Goal: Task Accomplishment & Management: Manage account settings

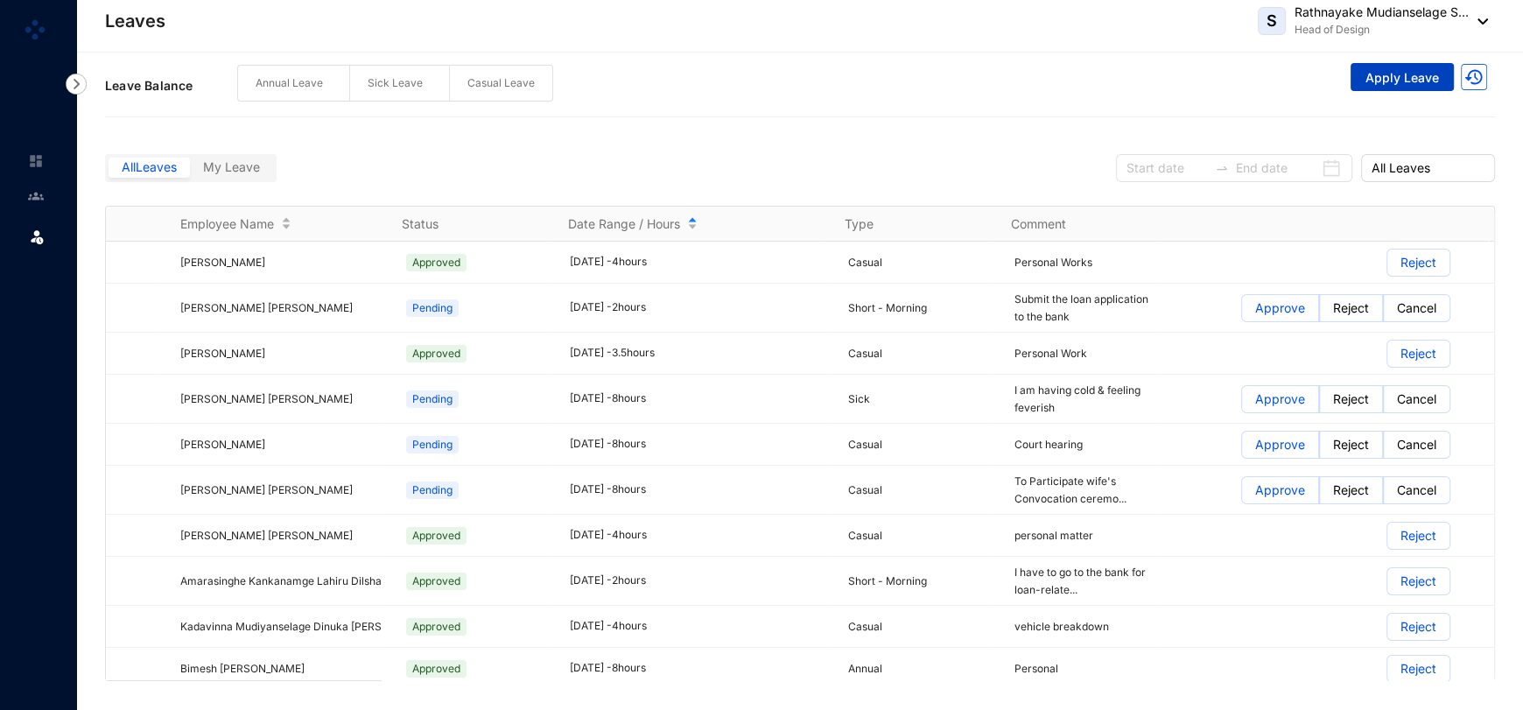
click at [1430, 73] on button "Apply Leave" at bounding box center [1401, 77] width 103 height 28
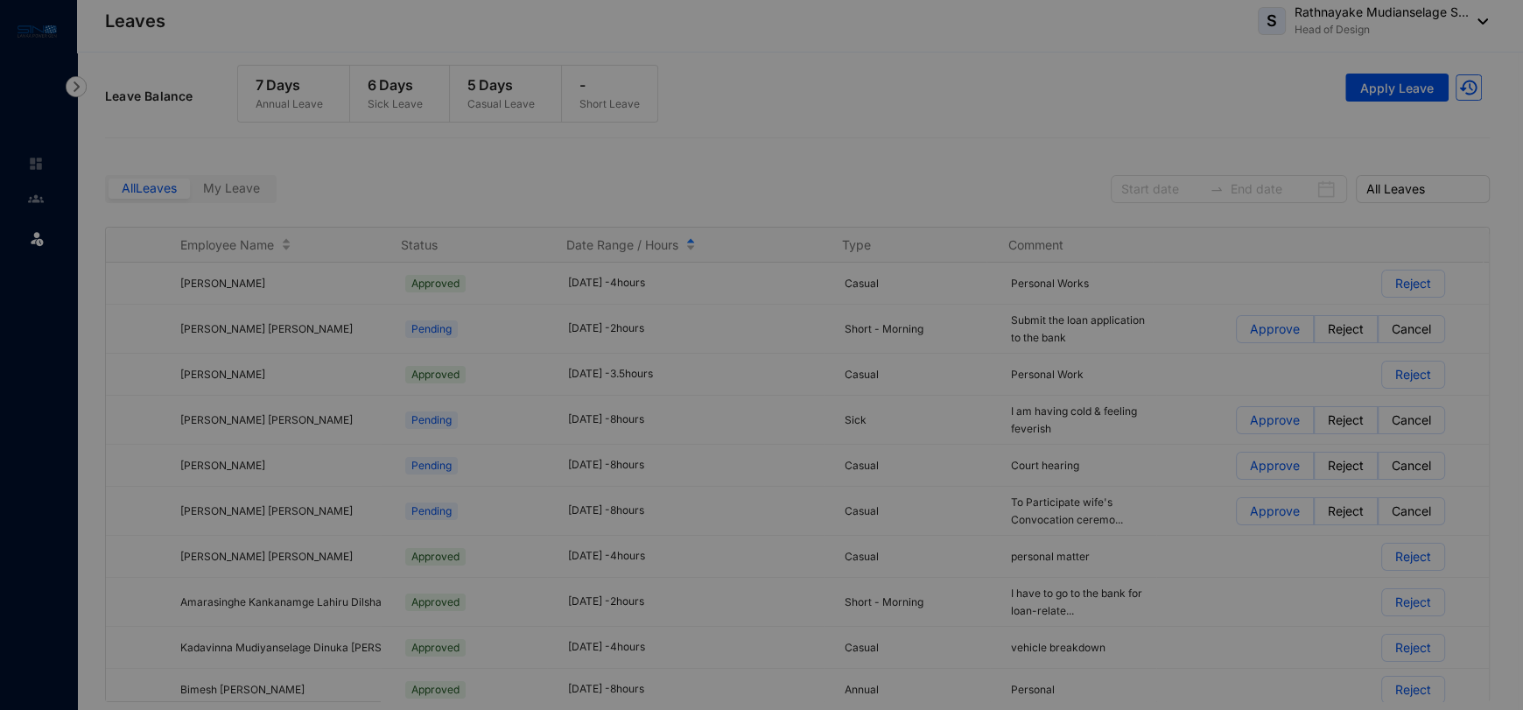
click at [1420, 90] on div "Apply leave Employee Name Rathnayake Mudianselage [GEOGRAPHIC_DATA] Rathnayake …" at bounding box center [761, 355] width 1523 height 710
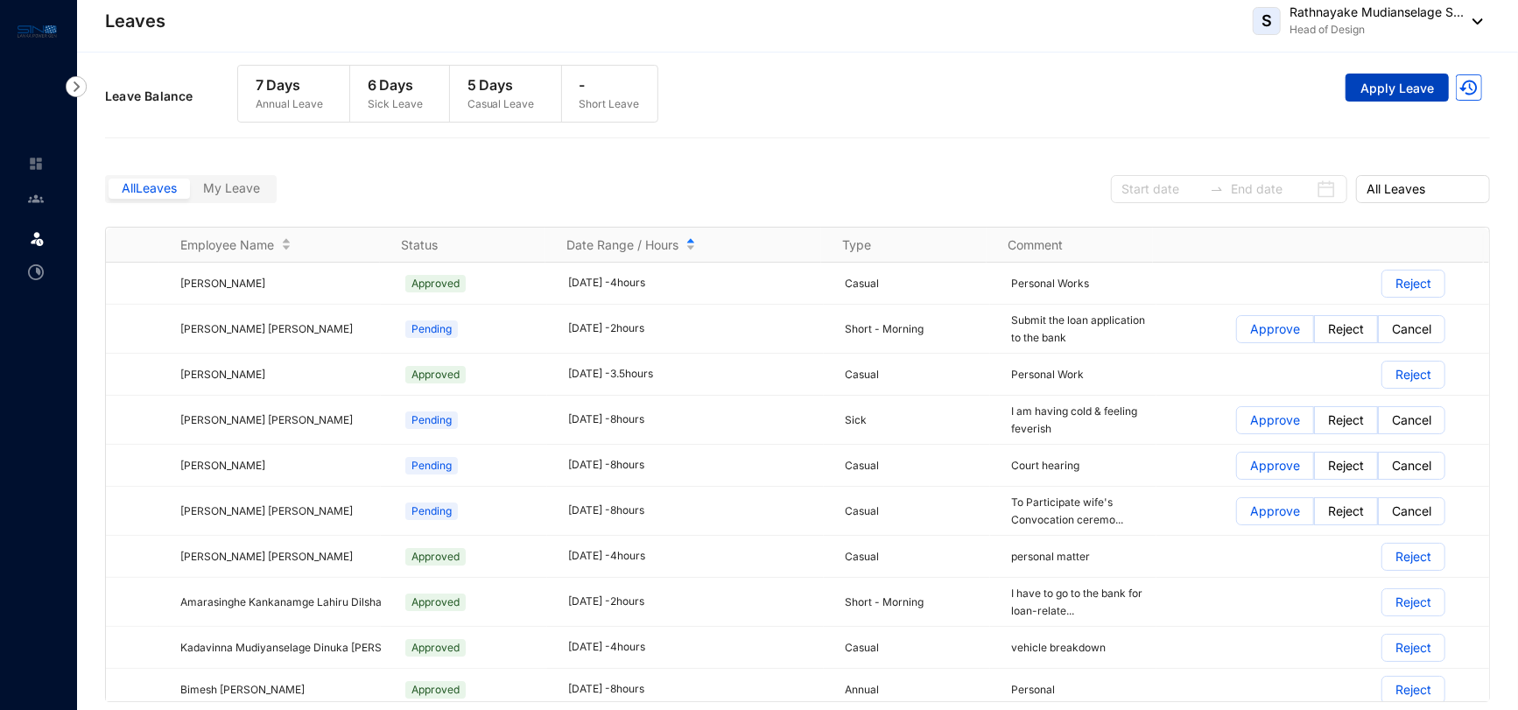
click at [1420, 90] on span "Apply Leave" at bounding box center [1397, 89] width 74 height 18
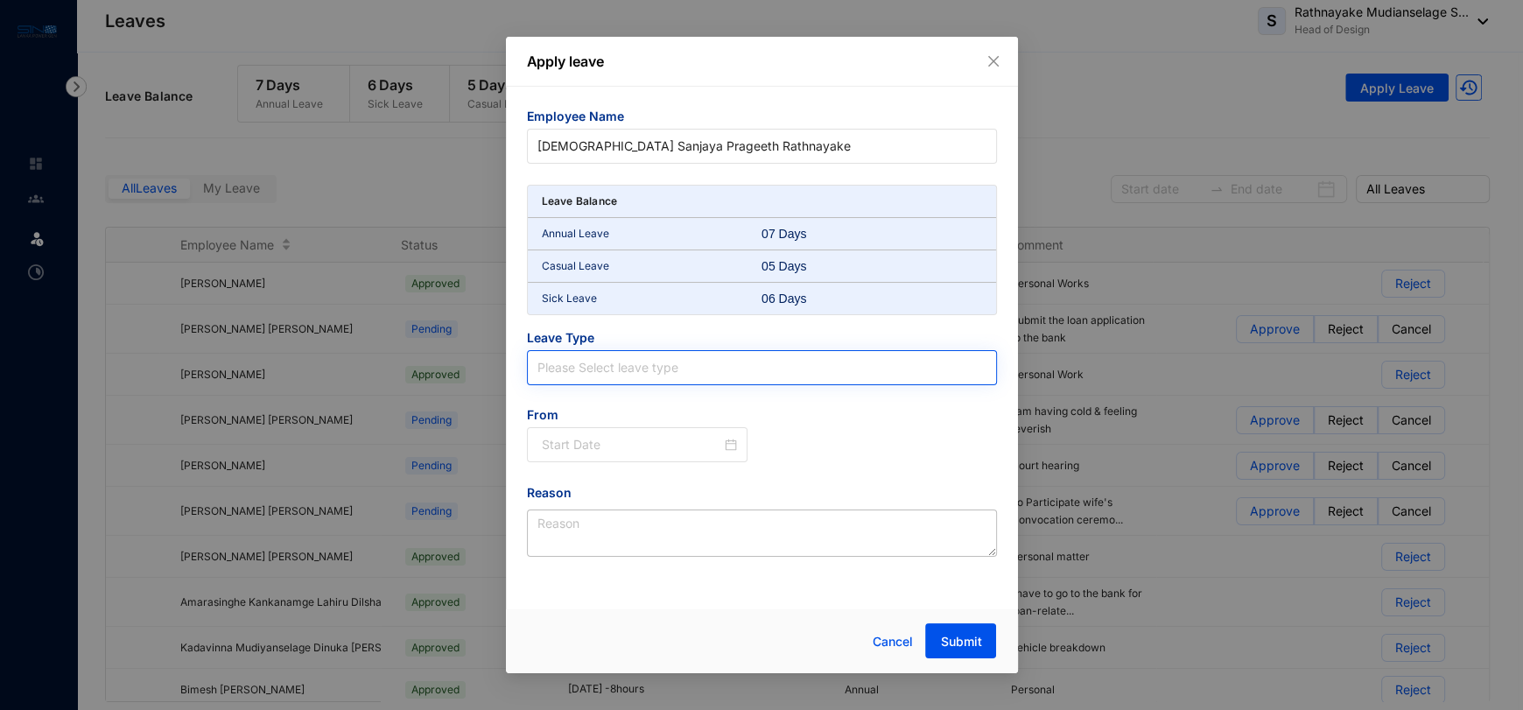
click at [586, 372] on input "search" at bounding box center [761, 367] width 449 height 33
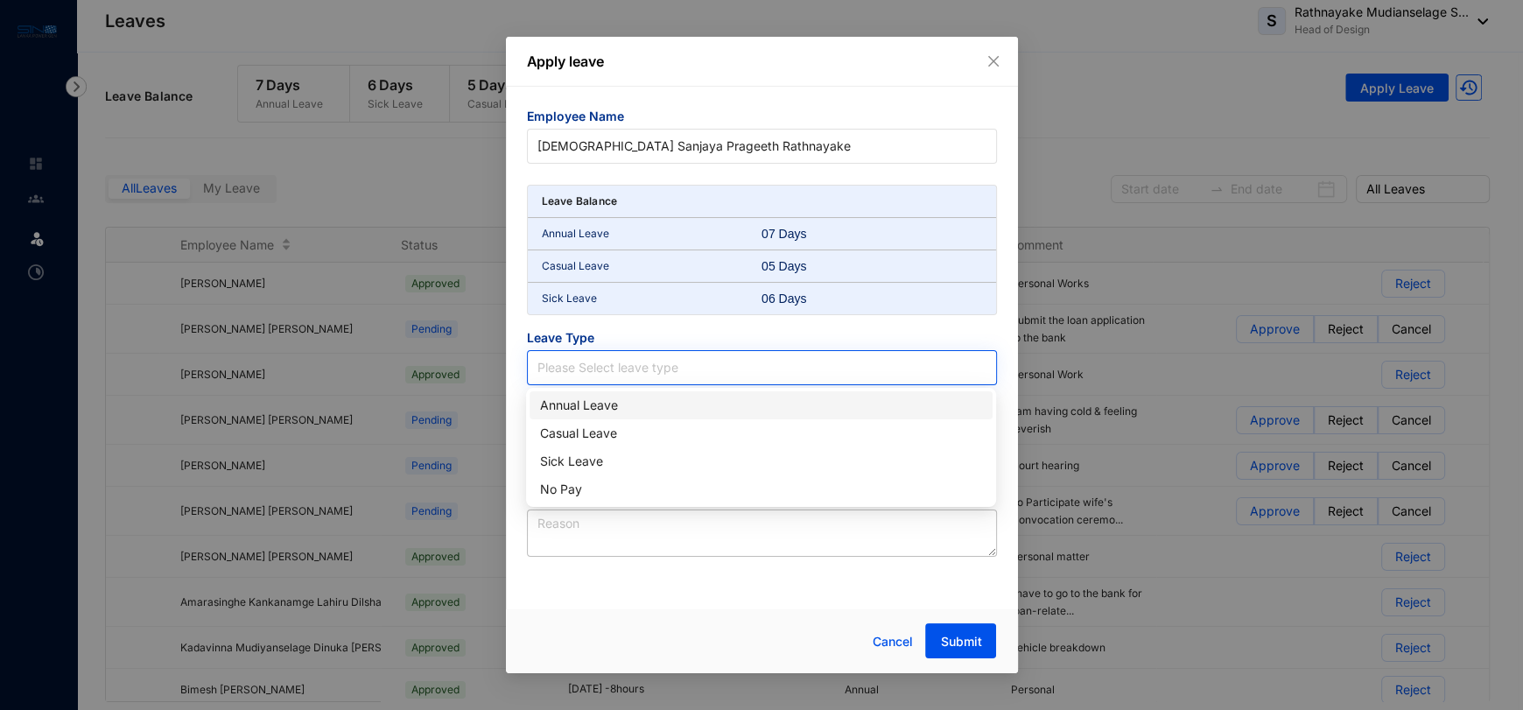
click at [588, 369] on input "search" at bounding box center [761, 367] width 449 height 33
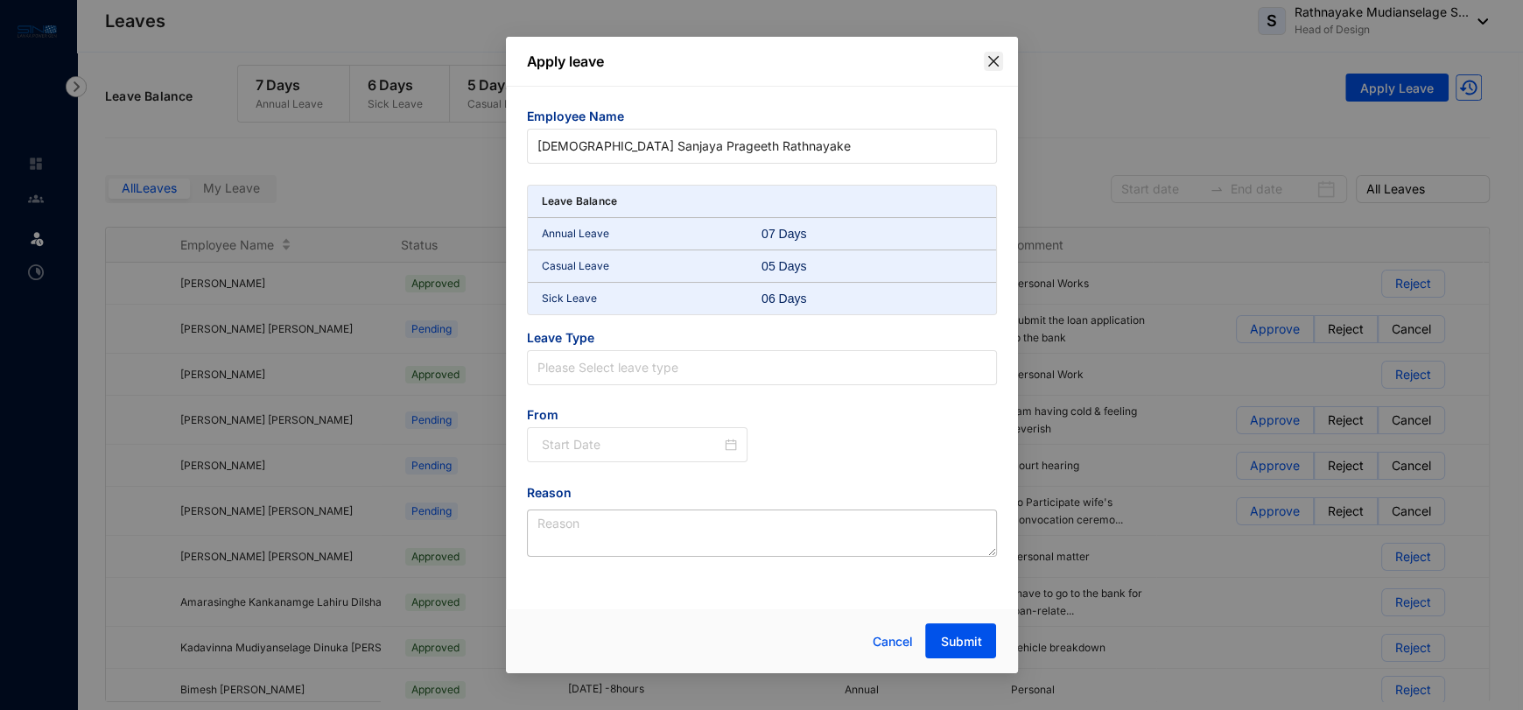
click at [988, 57] on icon "close" at bounding box center [992, 61] width 11 height 11
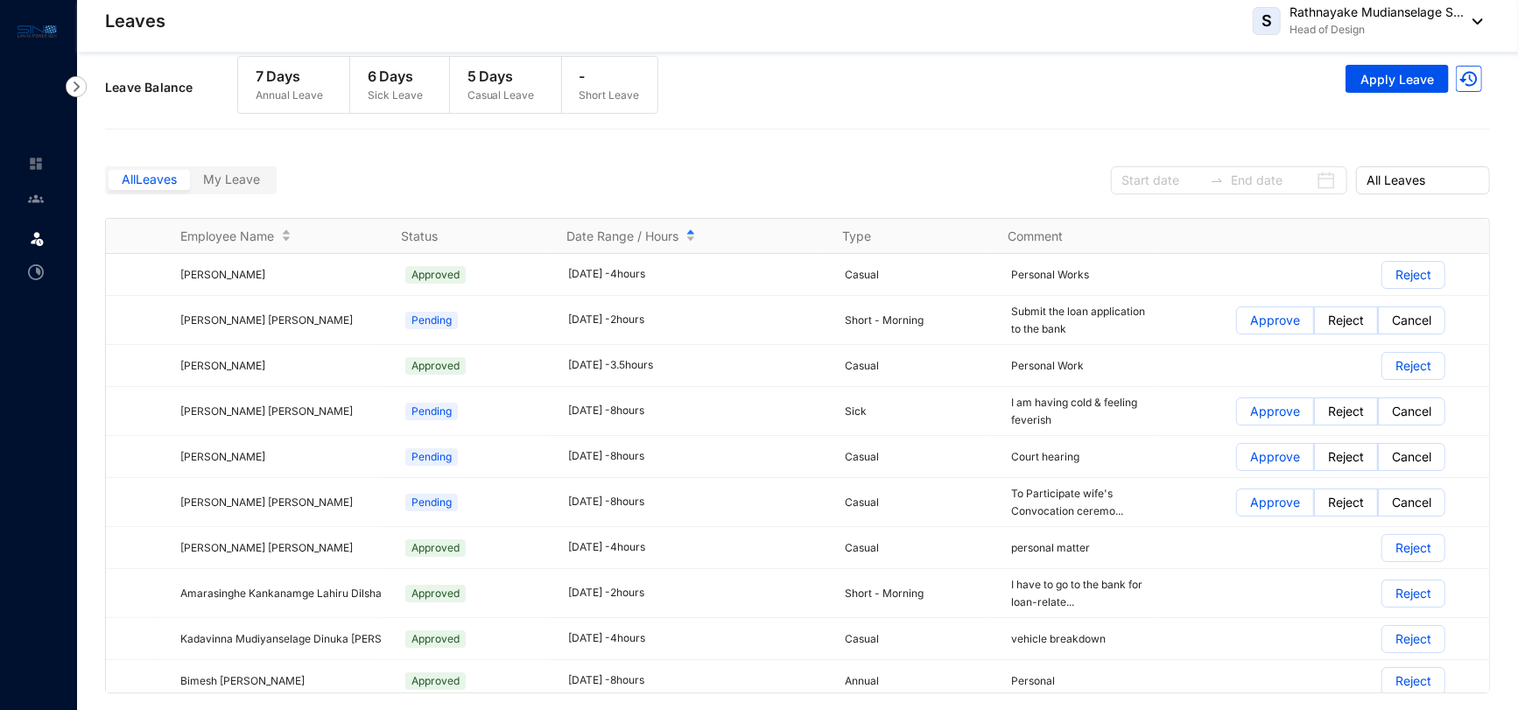
scroll to position [12, 0]
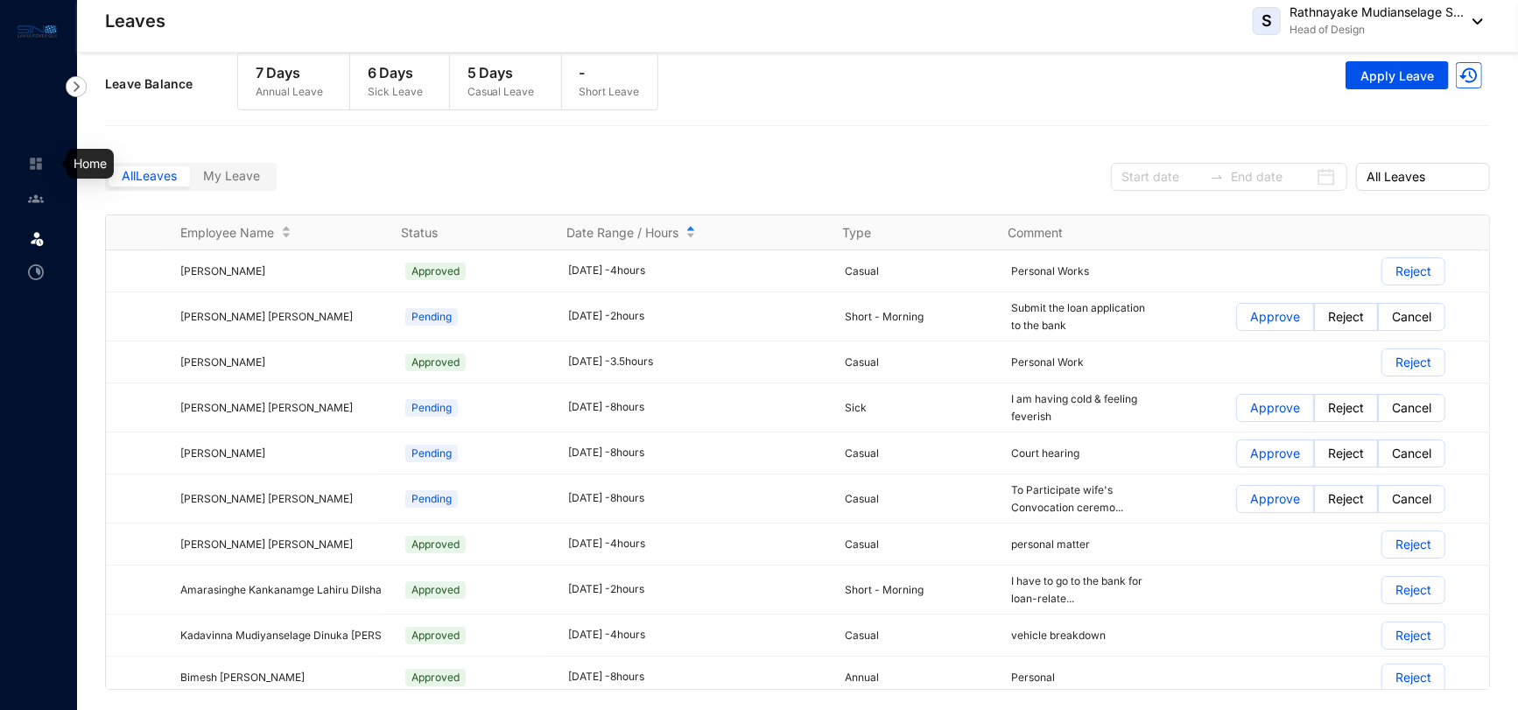
click at [45, 158] on link at bounding box center [50, 164] width 44 height 18
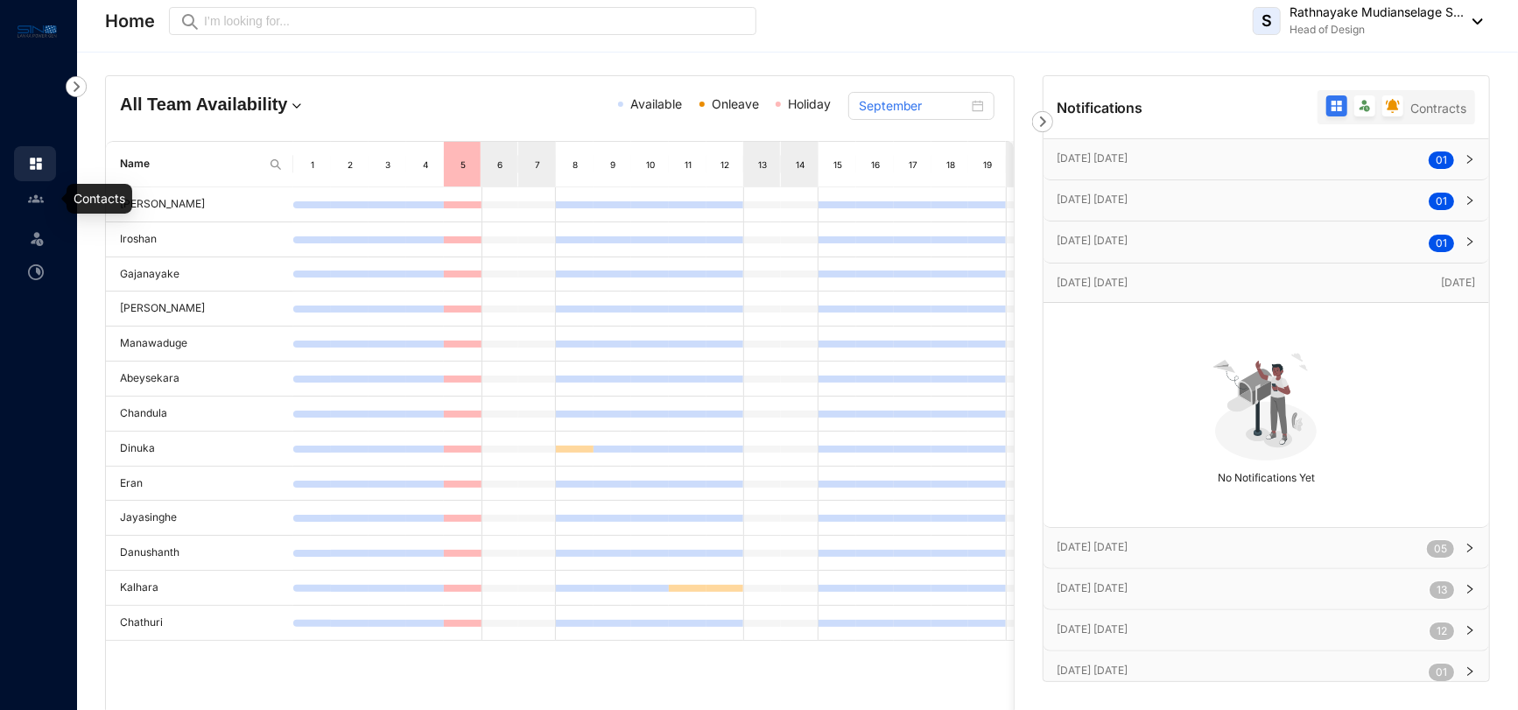
click at [33, 200] on img at bounding box center [36, 199] width 16 height 16
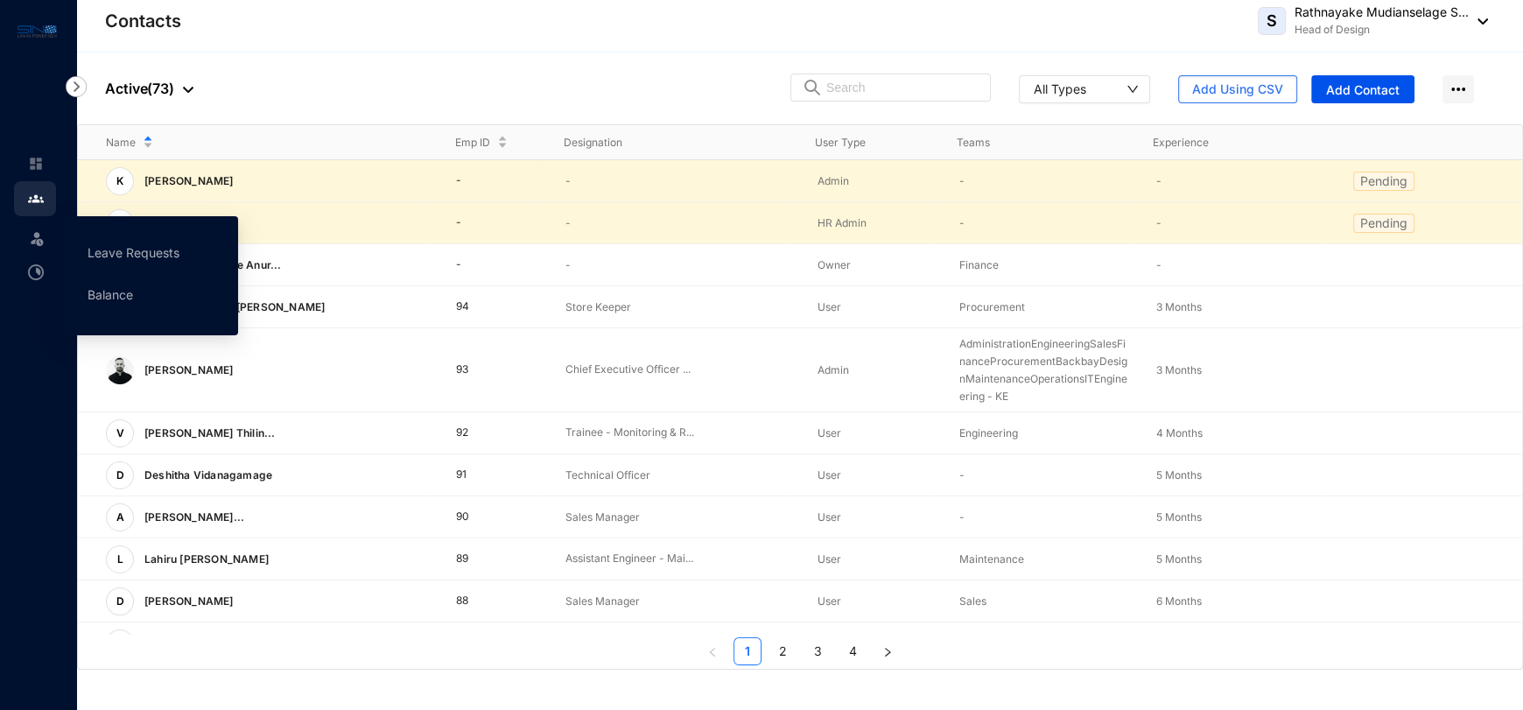
click at [33, 238] on img at bounding box center [37, 238] width 18 height 18
click at [103, 293] on link "Balance" at bounding box center [111, 294] width 46 height 15
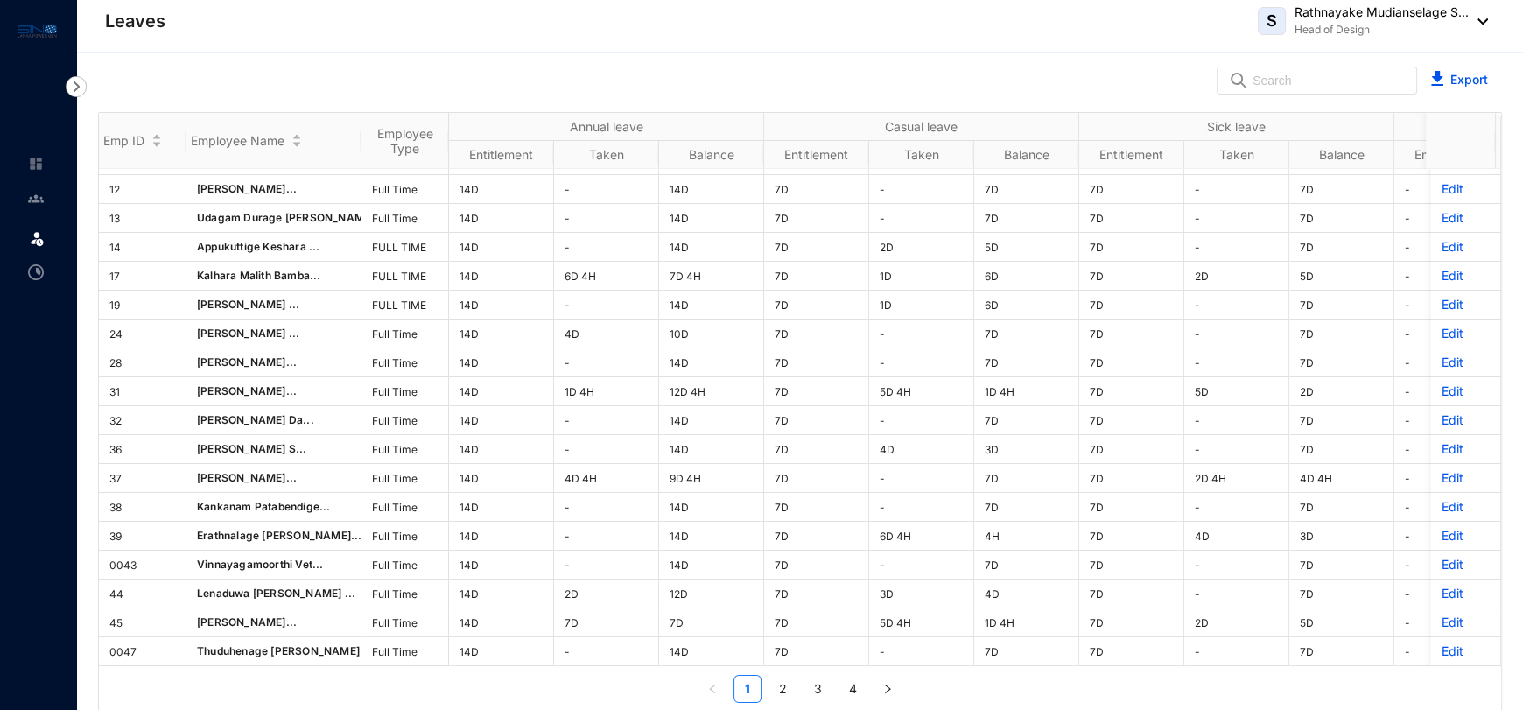
scroll to position [92, 0]
click at [787, 686] on link "2" at bounding box center [782, 689] width 26 height 26
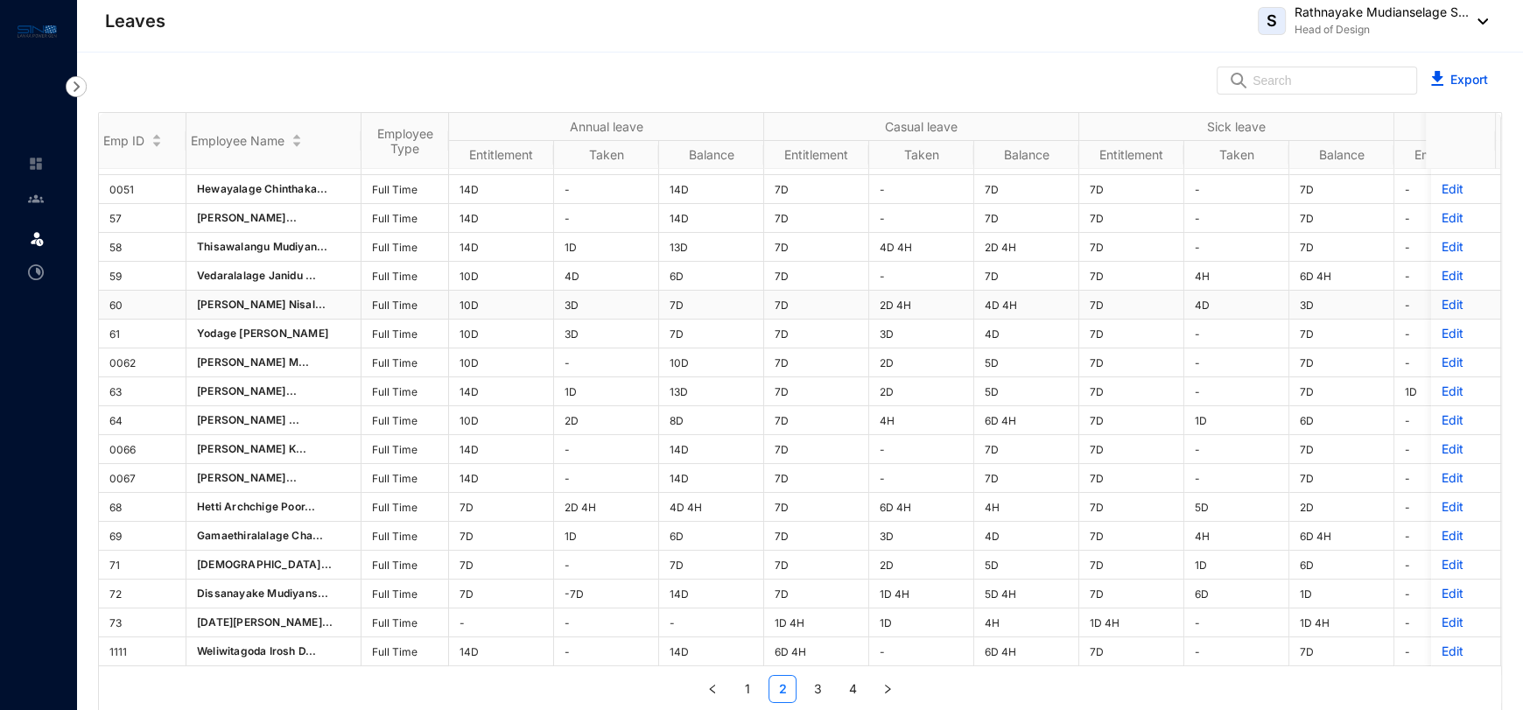
scroll to position [2, 0]
click at [814, 683] on link "3" at bounding box center [817, 687] width 26 height 26
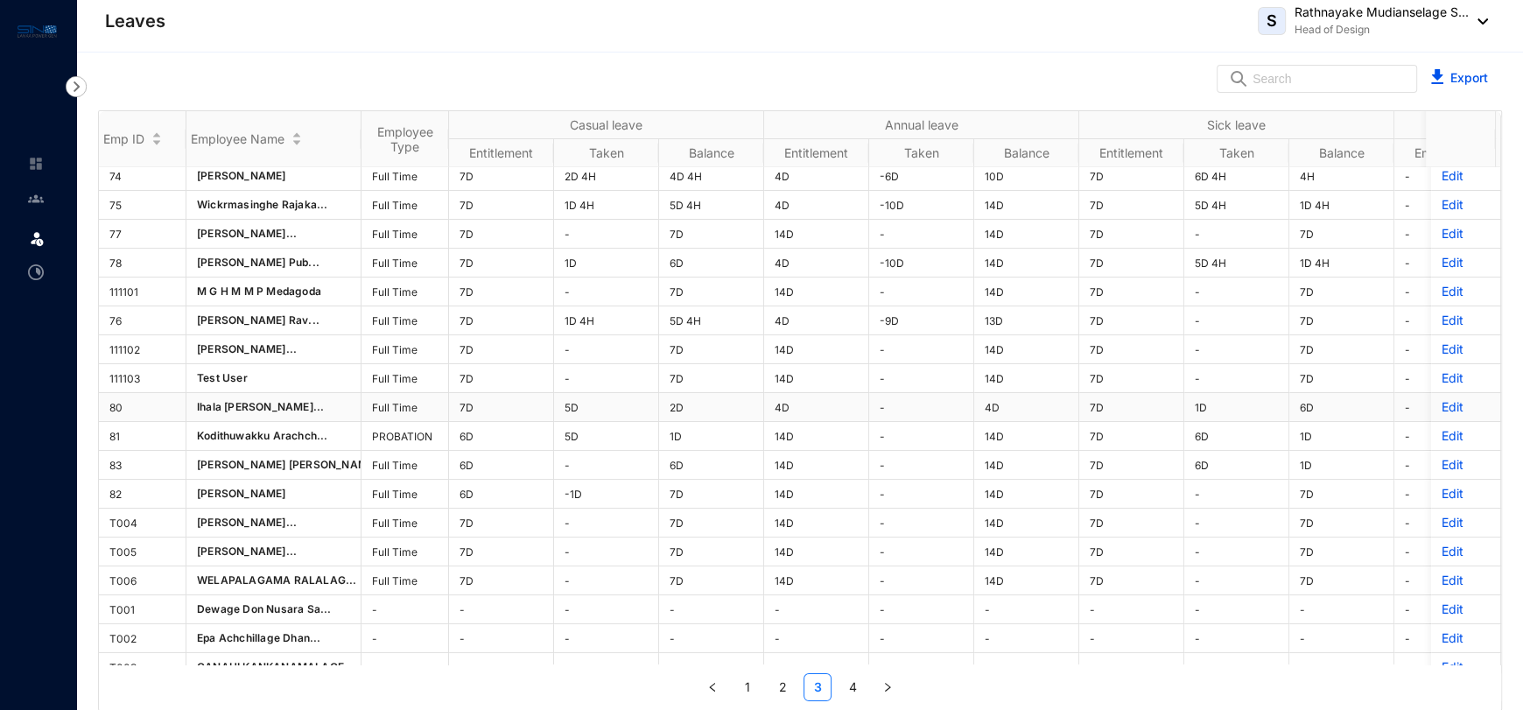
scroll to position [0, 0]
